Goal: Navigation & Orientation: Find specific page/section

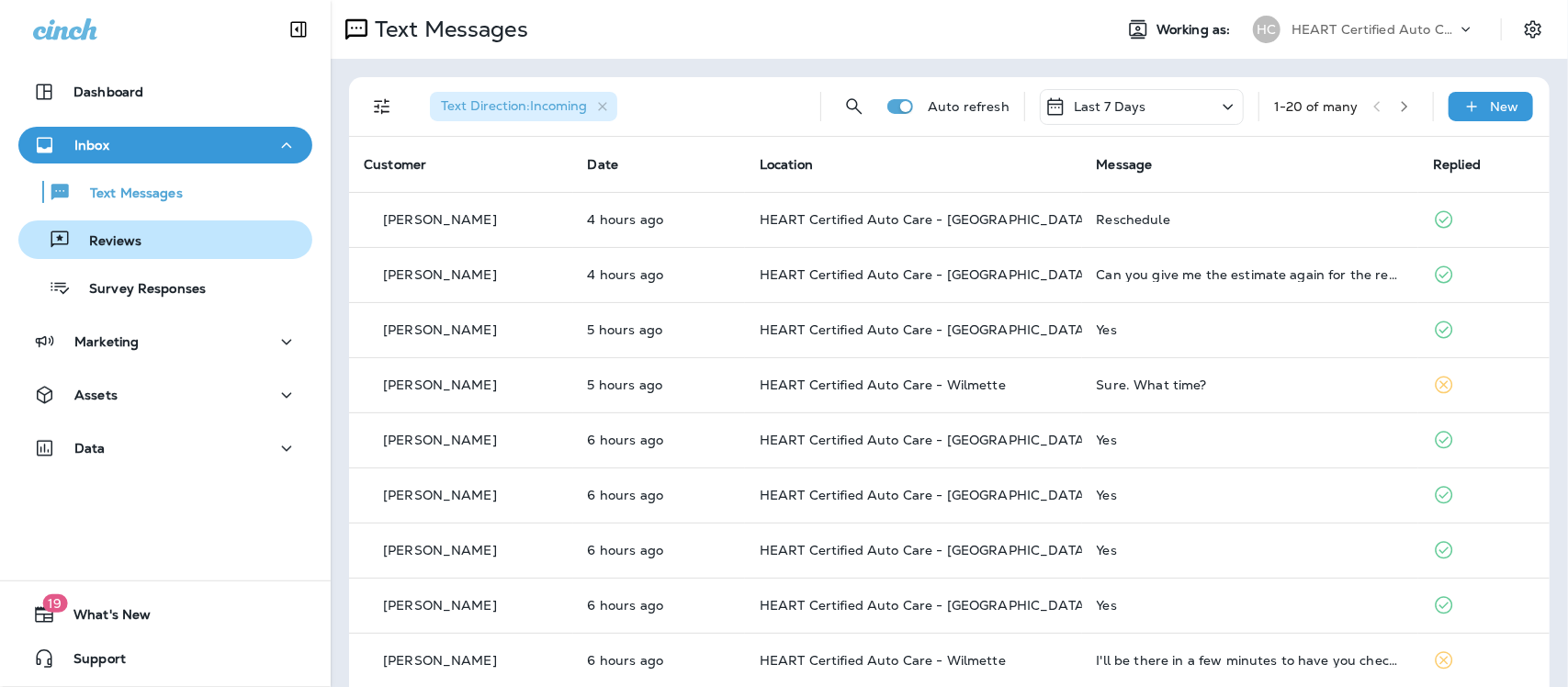
click at [87, 230] on div "Reviews" at bounding box center [83, 240] width 116 height 27
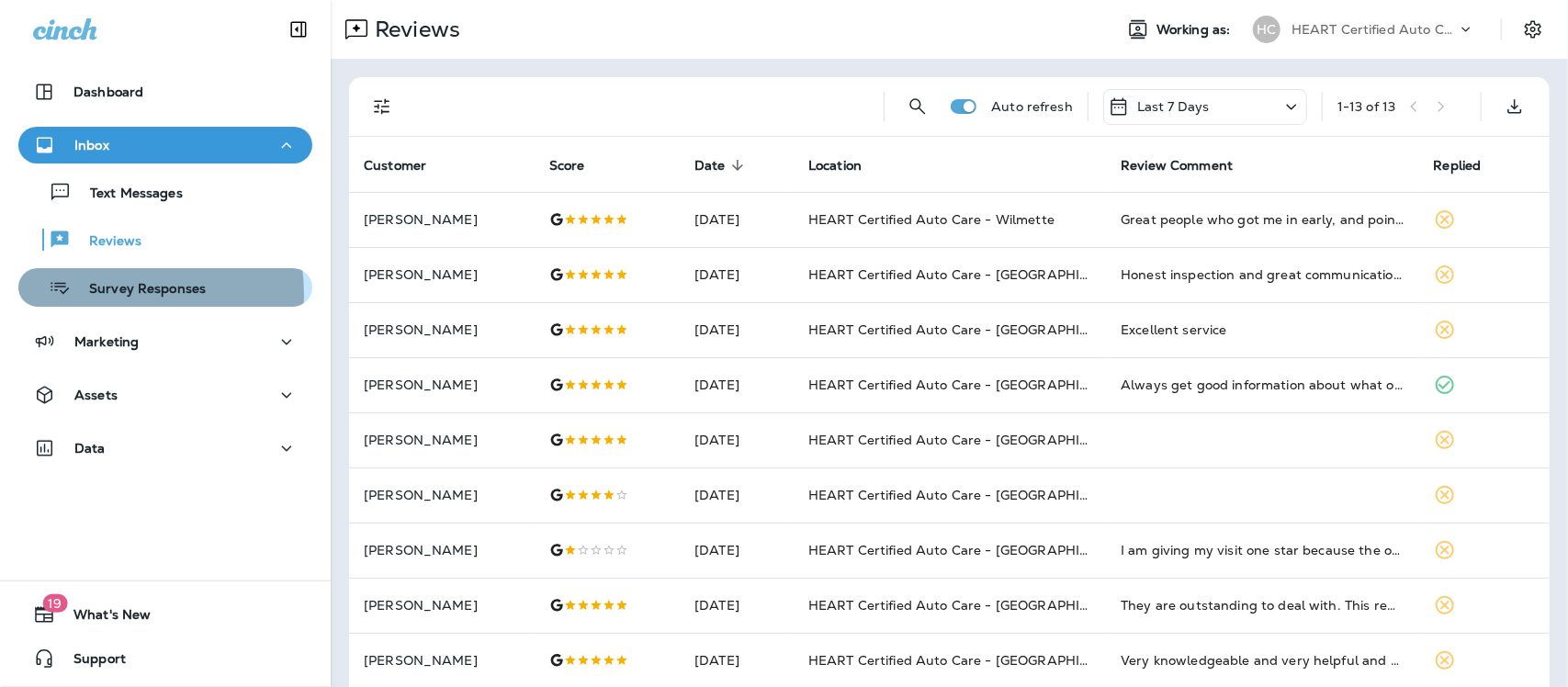
click at [105, 293] on p "Survey Responses" at bounding box center [138, 289] width 135 height 18
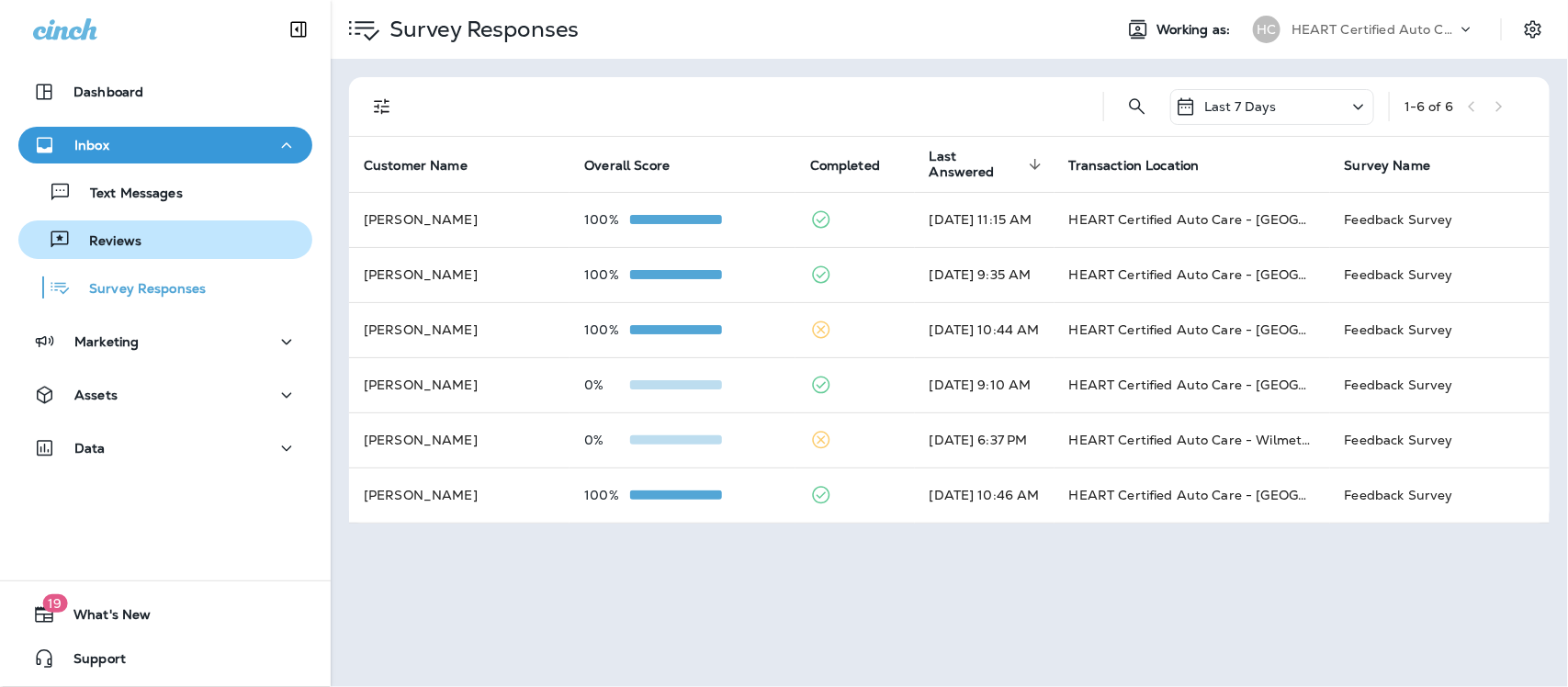
click at [116, 245] on p "Reviews" at bounding box center [106, 242] width 71 height 18
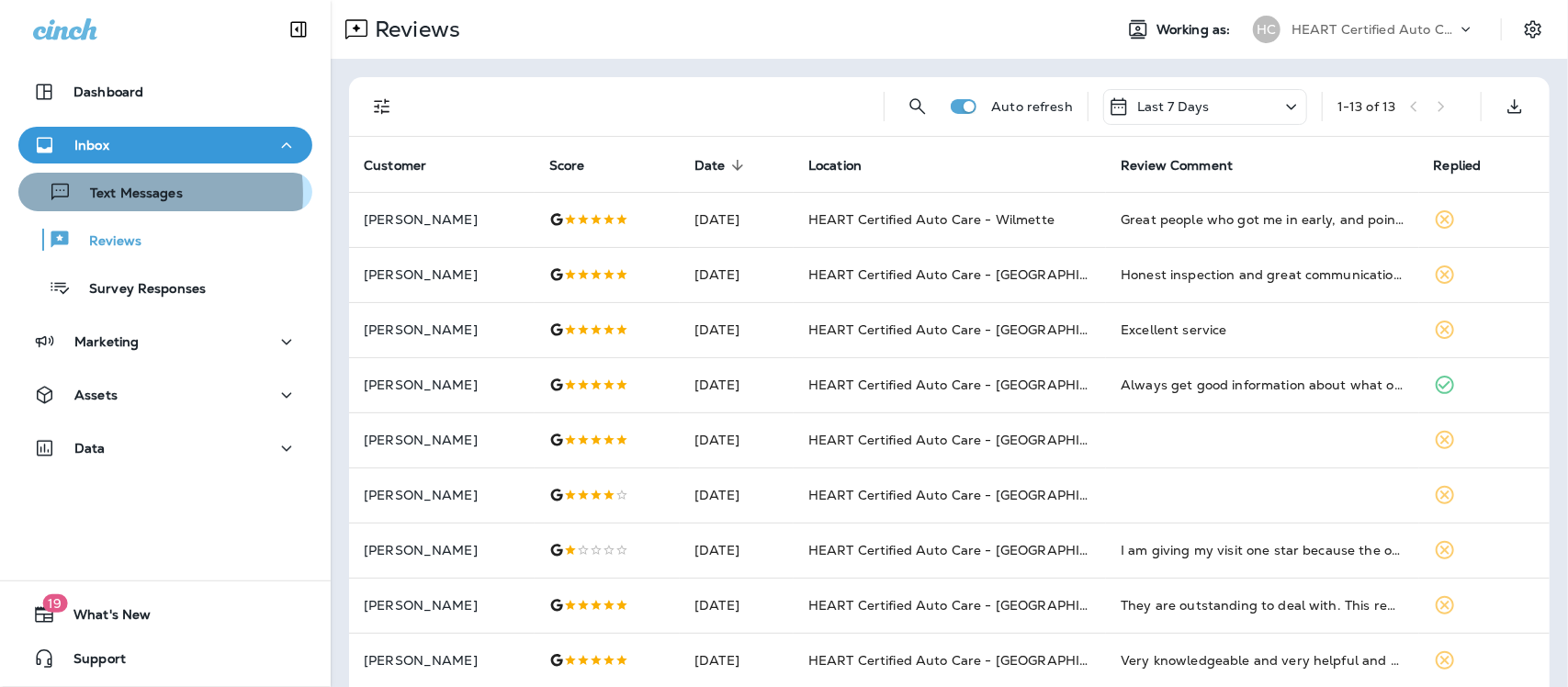
click at [116, 194] on p "Text Messages" at bounding box center [127, 194] width 111 height 18
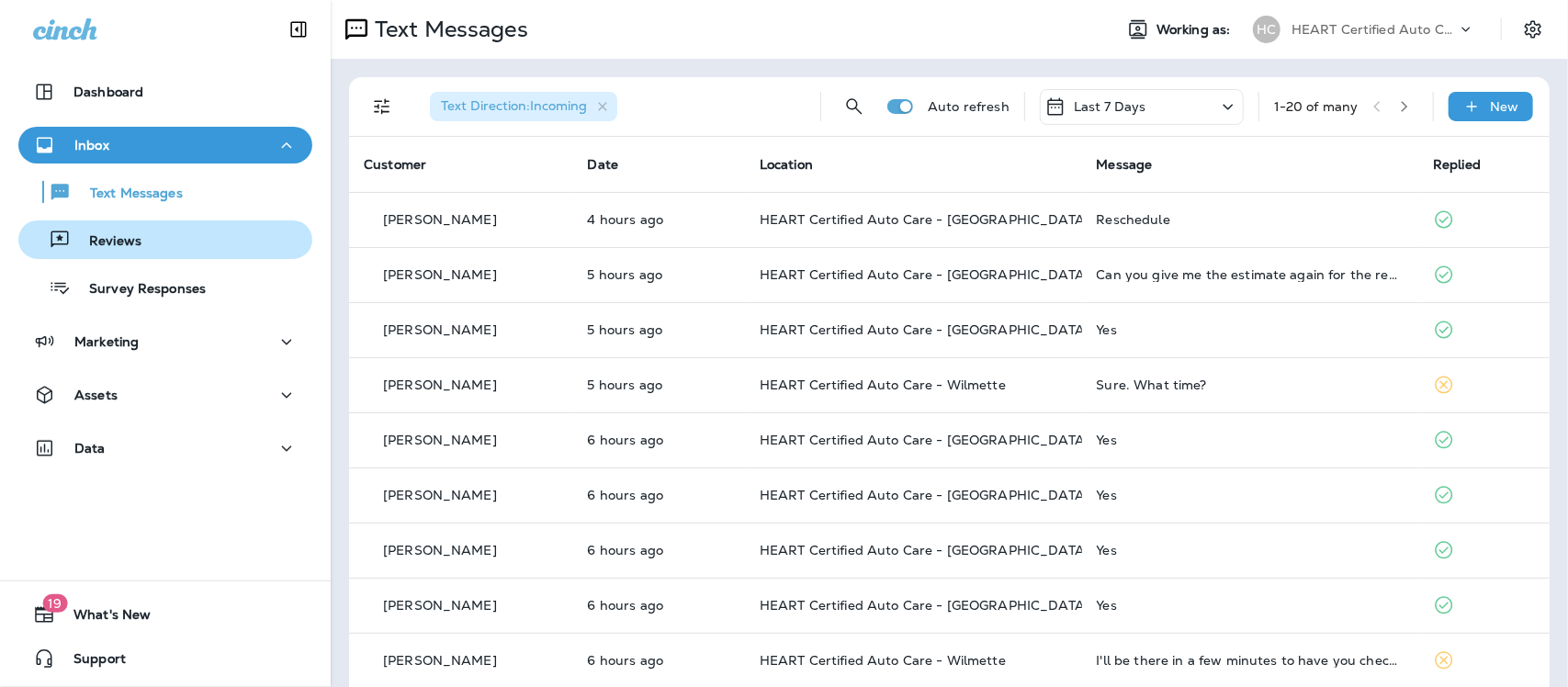
click at [132, 245] on p "Reviews" at bounding box center [106, 242] width 71 height 18
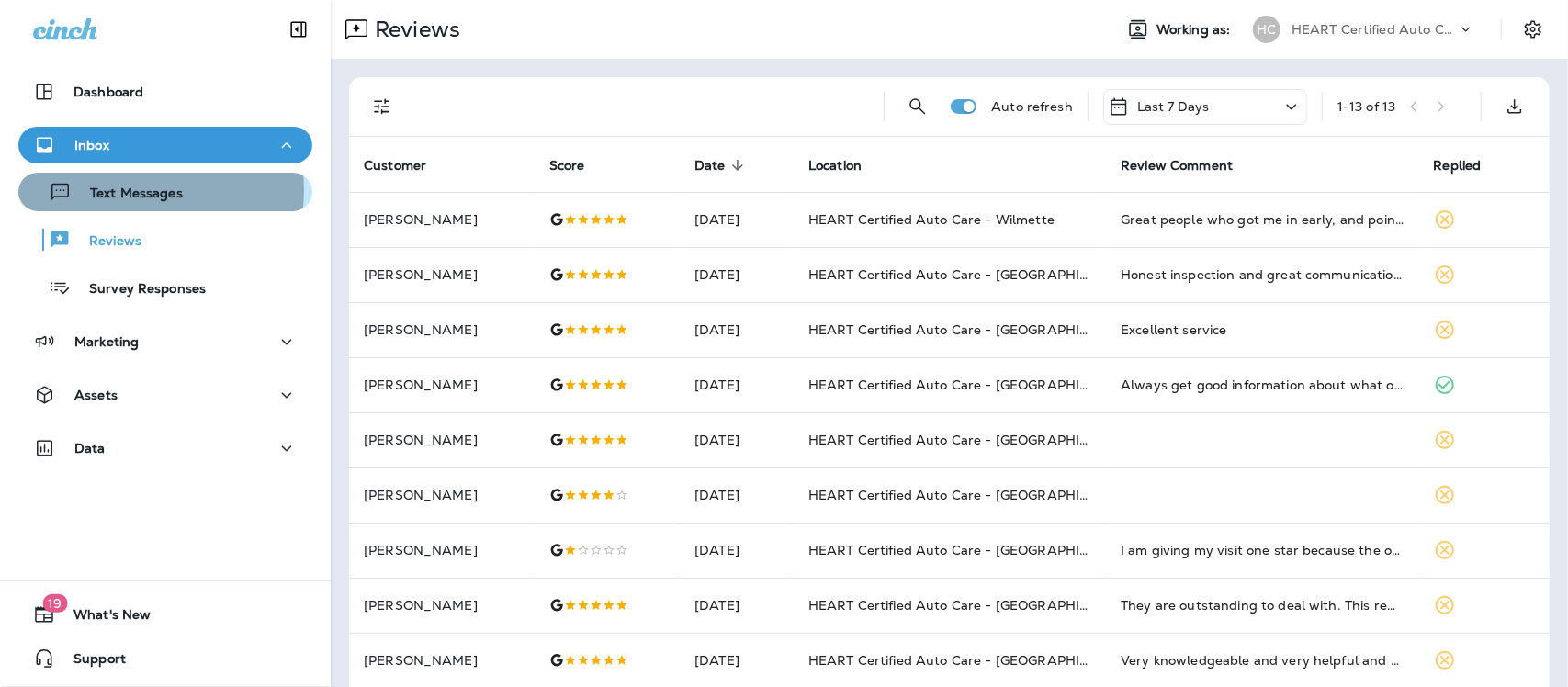
click at [135, 190] on p "Text Messages" at bounding box center [127, 194] width 111 height 18
